Goal: Information Seeking & Learning: Learn about a topic

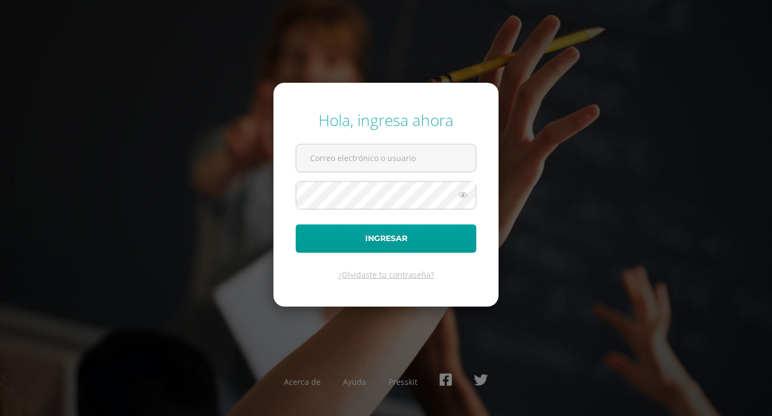
click at [578, 96] on div "Hola, ingresa ahora Ingresar ¿Olvidaste tu contraseña? Acerca de Ayuda Presskit" at bounding box center [386, 208] width 781 height 416
type input "adrianamaldonado@fatima.edoo"
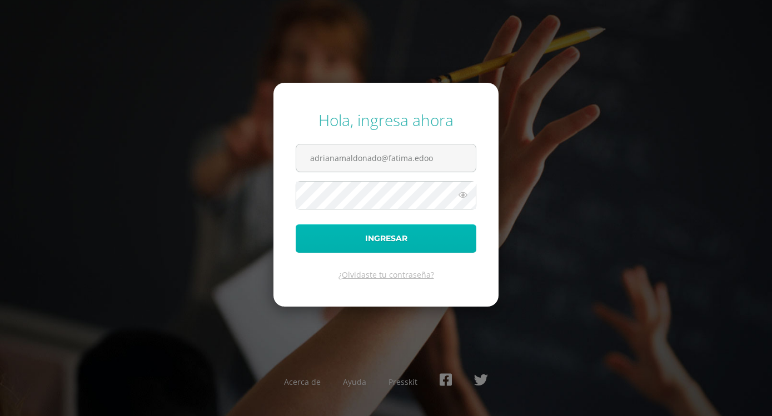
click at [445, 249] on button "Ingresar" at bounding box center [386, 238] width 181 height 28
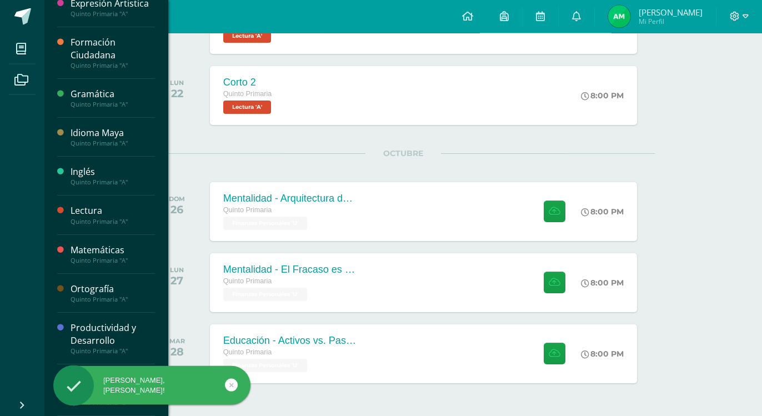
scroll to position [332, 0]
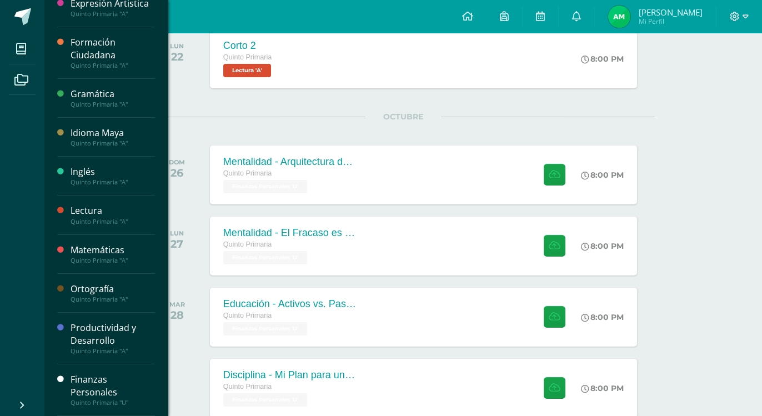
click at [92, 387] on div "Finanzas Personales" at bounding box center [113, 386] width 84 height 26
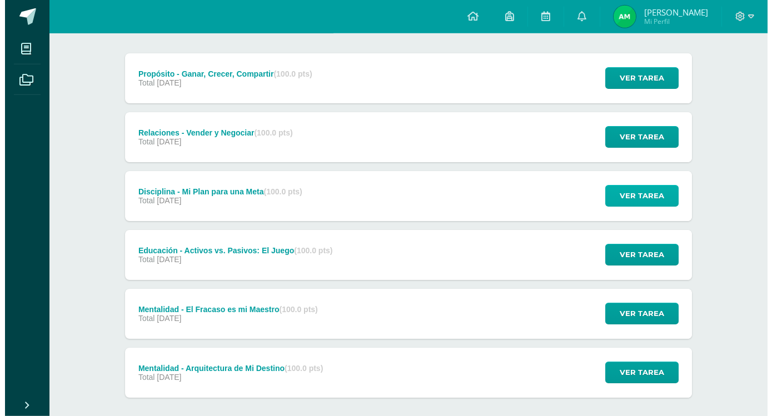
scroll to position [144, 0]
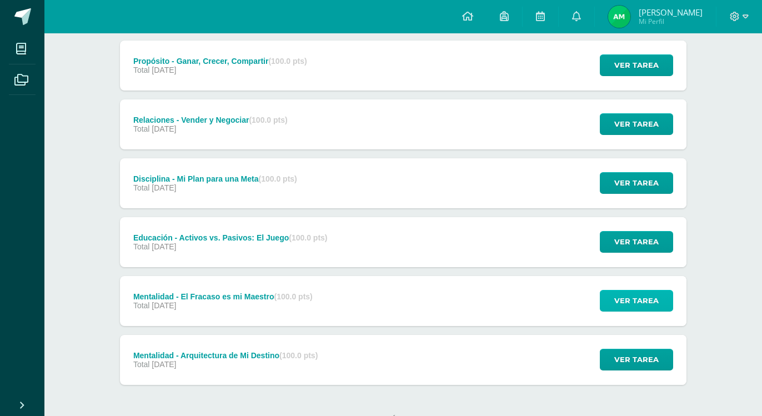
click at [628, 291] on span "Ver tarea" at bounding box center [637, 301] width 44 height 21
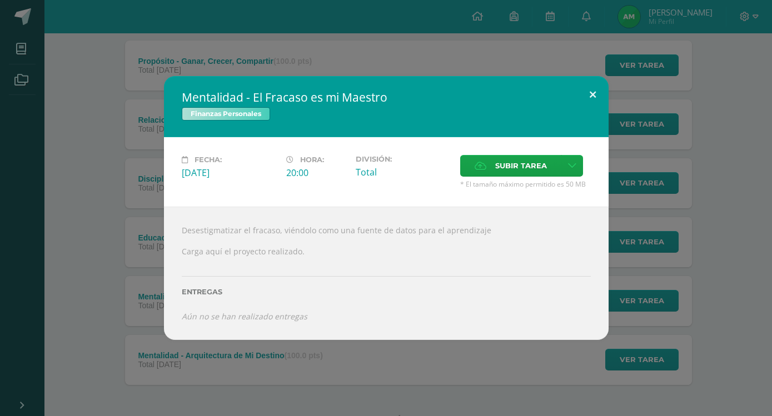
drag, startPoint x: 588, startPoint y: 114, endPoint x: 583, endPoint y: 122, distance: 9.2
click at [586, 114] on button at bounding box center [593, 95] width 32 height 38
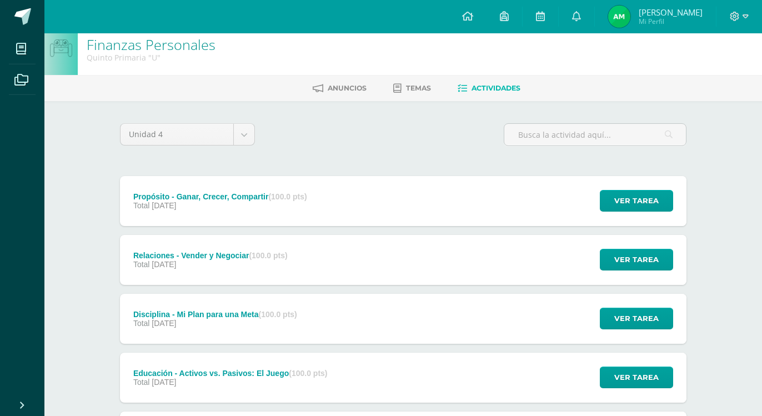
scroll to position [0, 0]
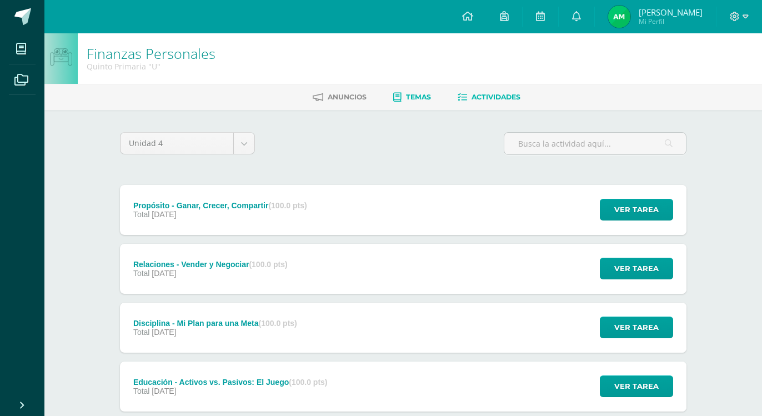
click at [418, 88] on link "Temas" at bounding box center [412, 97] width 38 height 18
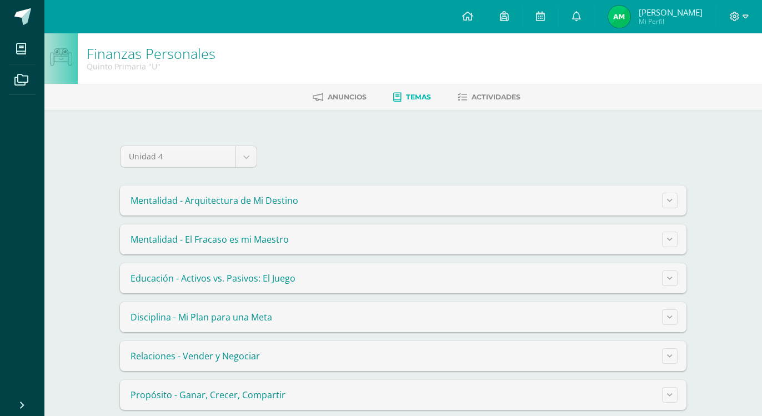
scroll to position [16, 0]
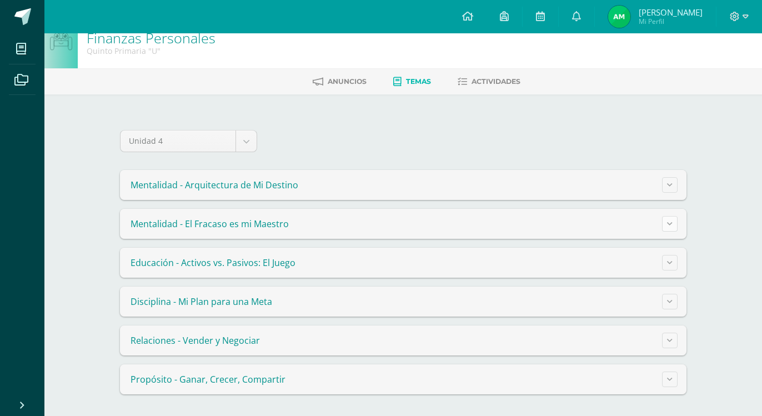
click at [676, 225] on button at bounding box center [670, 224] width 16 height 16
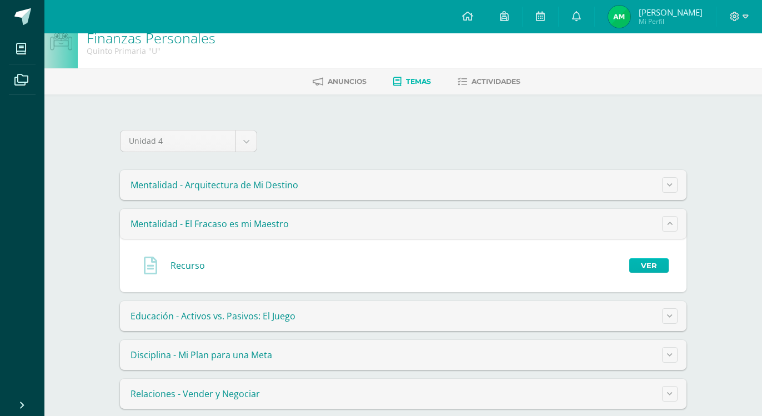
click at [649, 263] on link "Ver" at bounding box center [649, 265] width 39 height 14
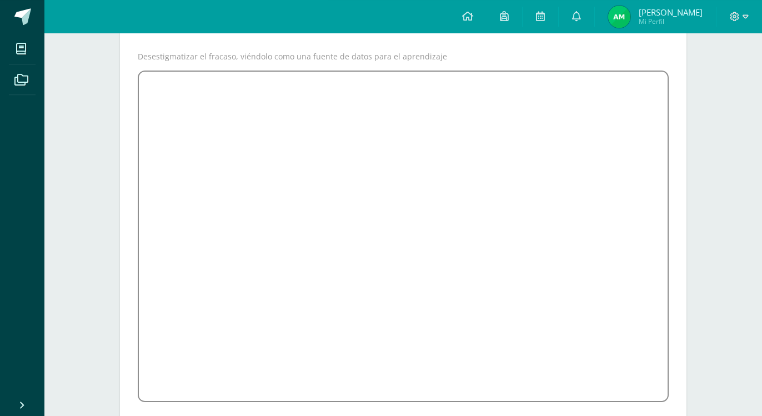
scroll to position [169, 0]
